Goal: Transaction & Acquisition: Purchase product/service

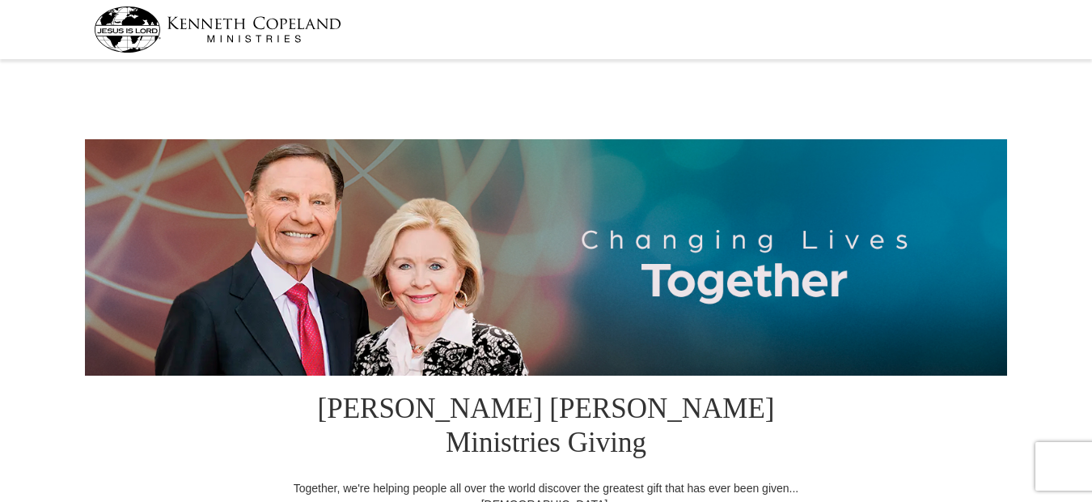
select select "IN"
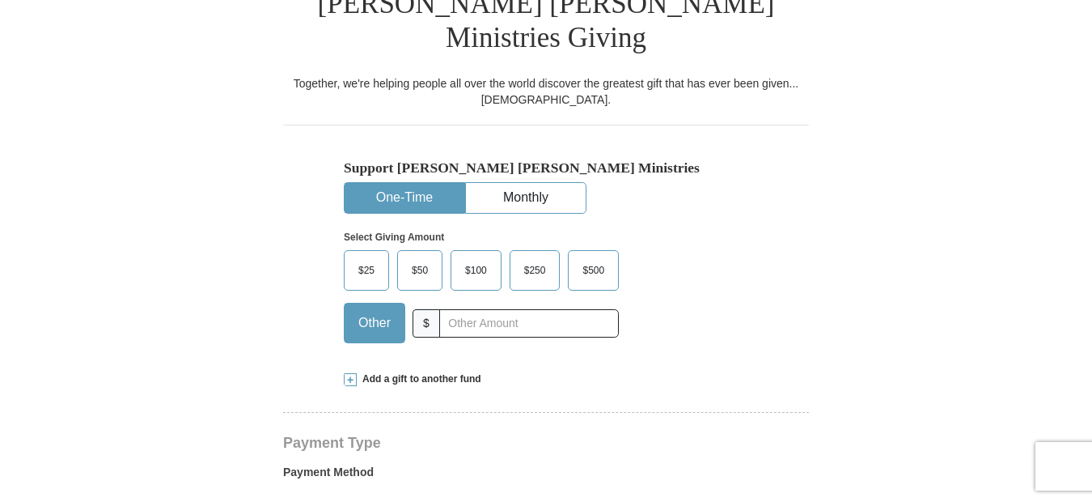
click at [506, 309] on input "text" at bounding box center [529, 323] width 180 height 28
type input "80.00"
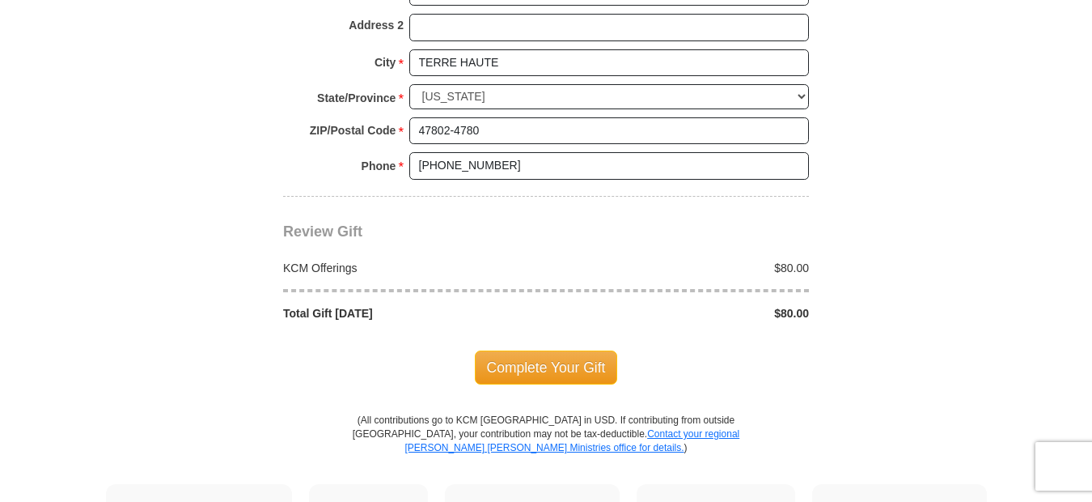
scroll to position [1375, 0]
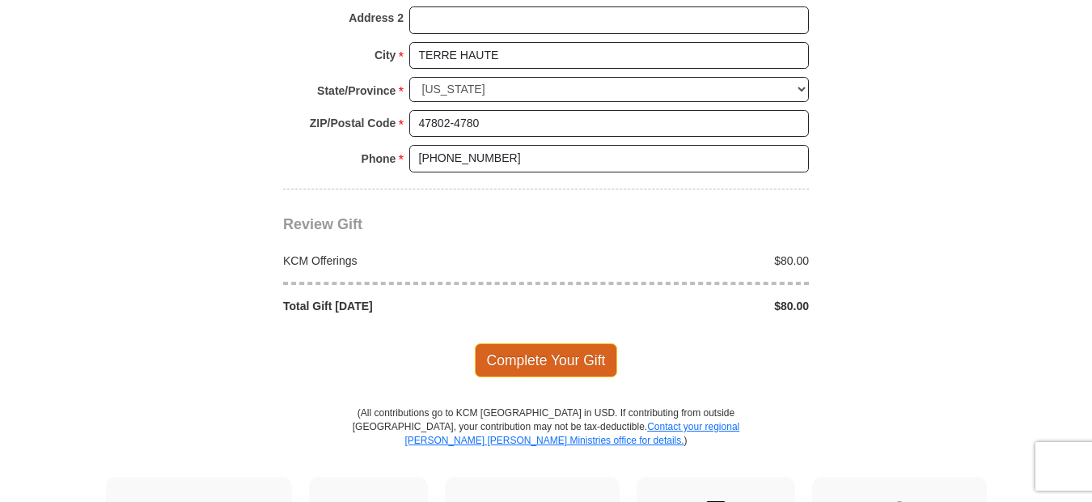
click at [552, 343] on span "Complete Your Gift" at bounding box center [546, 360] width 143 height 34
